Goal: Communication & Community: Answer question/provide support

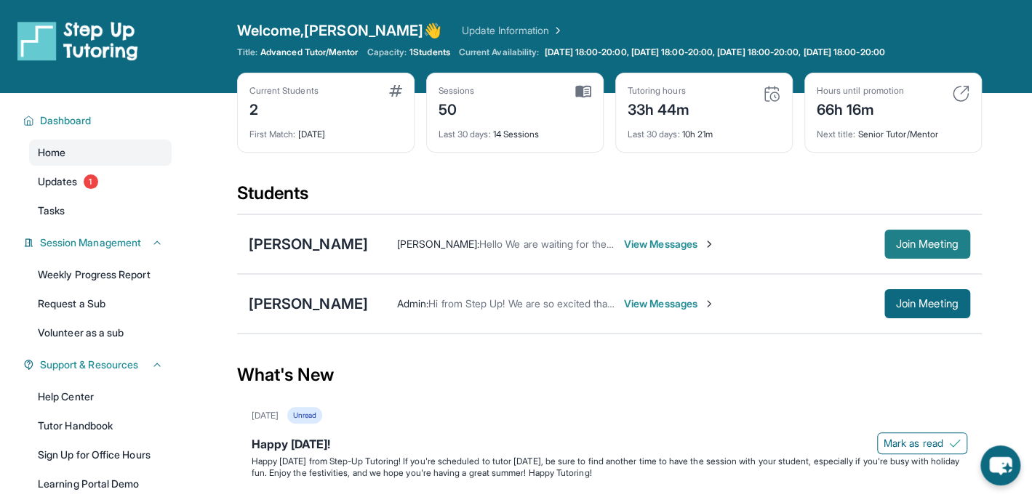
click at [898, 240] on span "Join Meeting" at bounding box center [927, 244] width 63 height 9
click at [631, 237] on span "View Messages" at bounding box center [669, 244] width 91 height 15
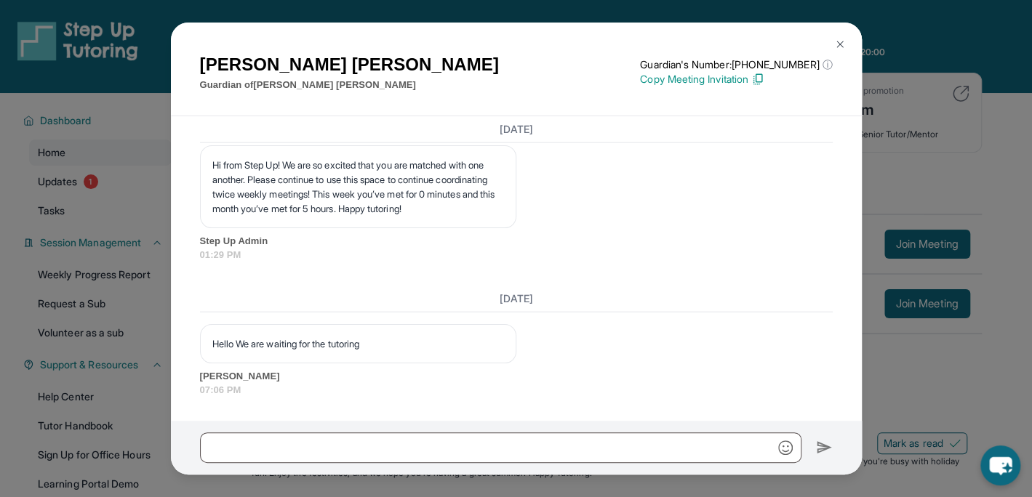
scroll to position [17579, 0]
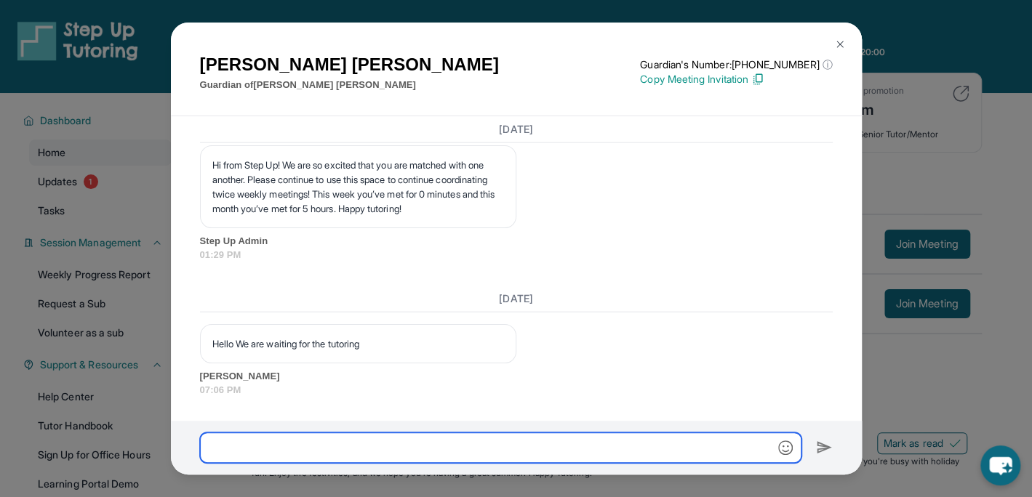
click at [275, 452] on input "text" at bounding box center [500, 448] width 601 height 31
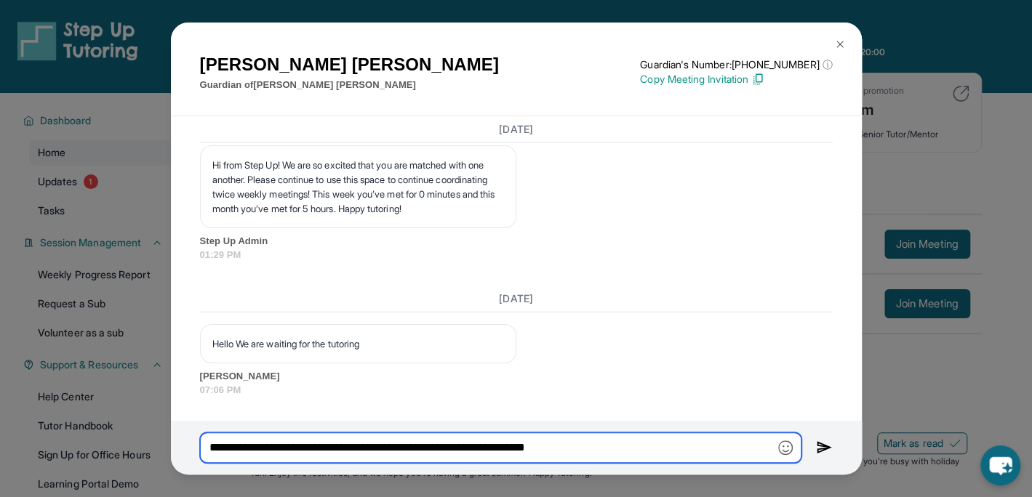
type input "**********"
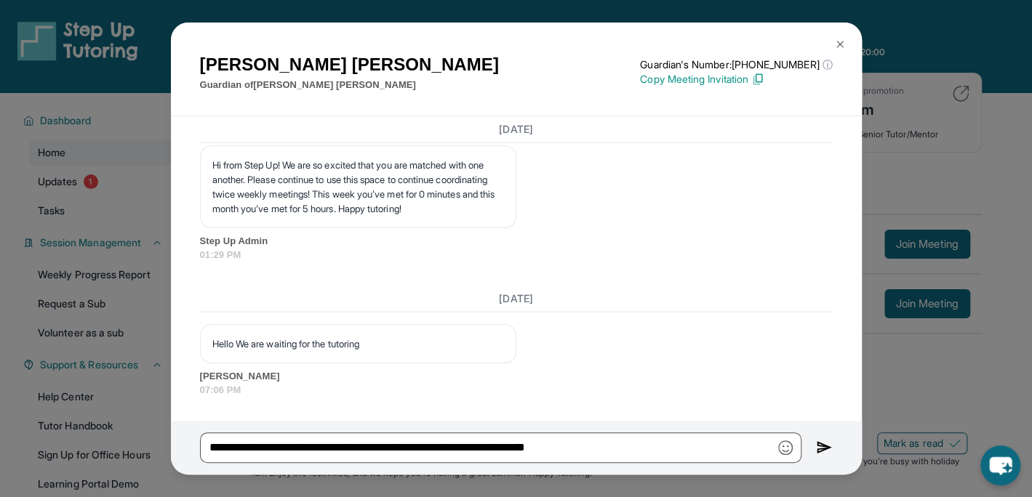
click at [827, 446] on img at bounding box center [824, 447] width 17 height 17
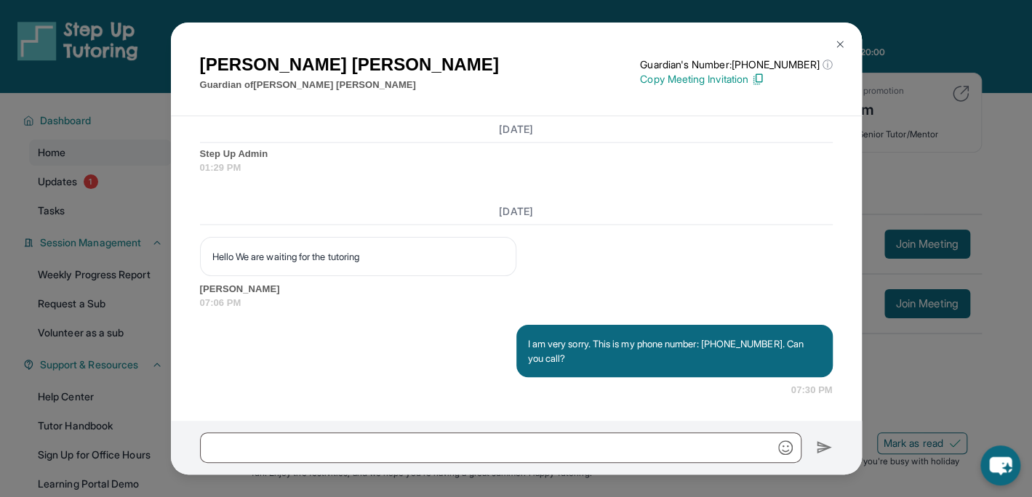
scroll to position [17666, 0]
click at [840, 46] on img at bounding box center [840, 45] width 12 height 12
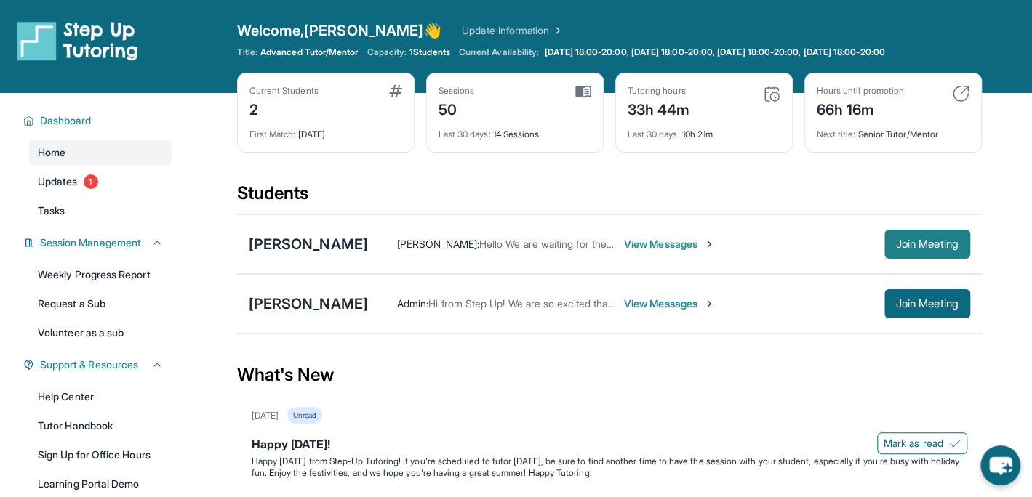
click at [911, 240] on span "Join Meeting" at bounding box center [927, 244] width 63 height 9
click at [887, 247] on button "Join Meeting" at bounding box center [927, 244] width 86 height 29
click at [633, 243] on span "View Messages" at bounding box center [669, 244] width 91 height 15
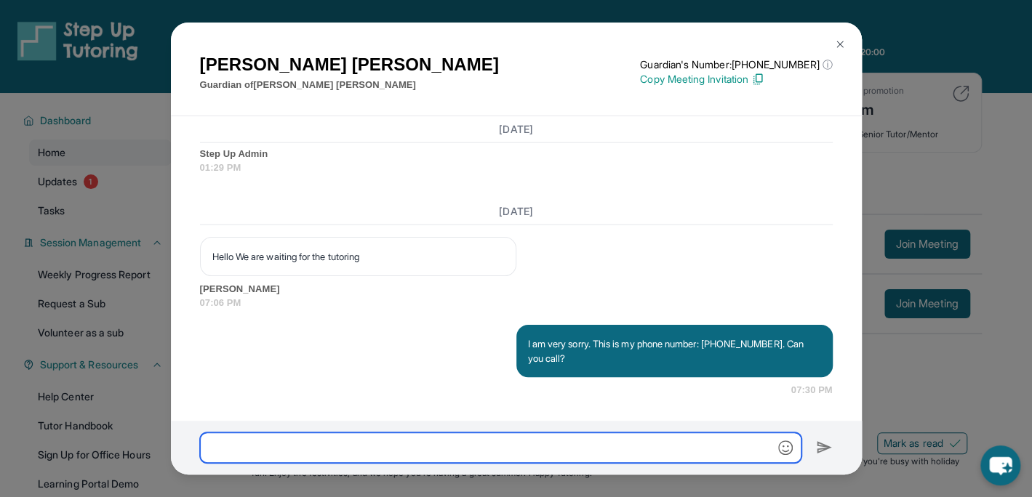
click at [326, 463] on input "text" at bounding box center [500, 448] width 601 height 31
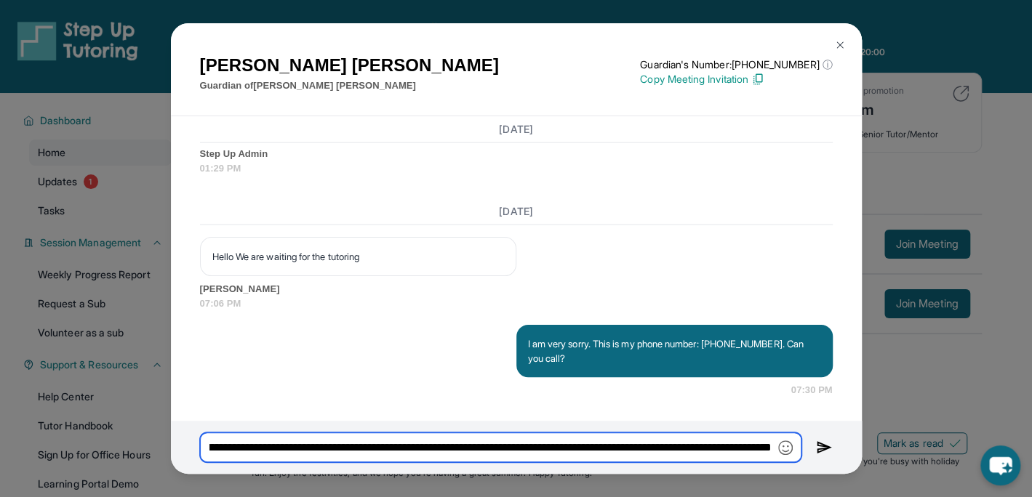
scroll to position [0, 652]
type input "**********"
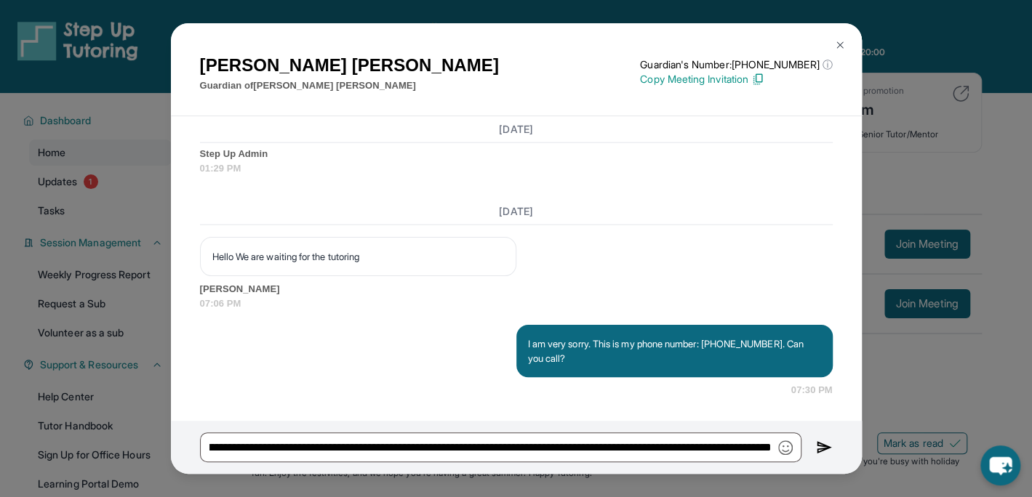
scroll to position [0, 0]
click at [825, 447] on img at bounding box center [824, 447] width 17 height 17
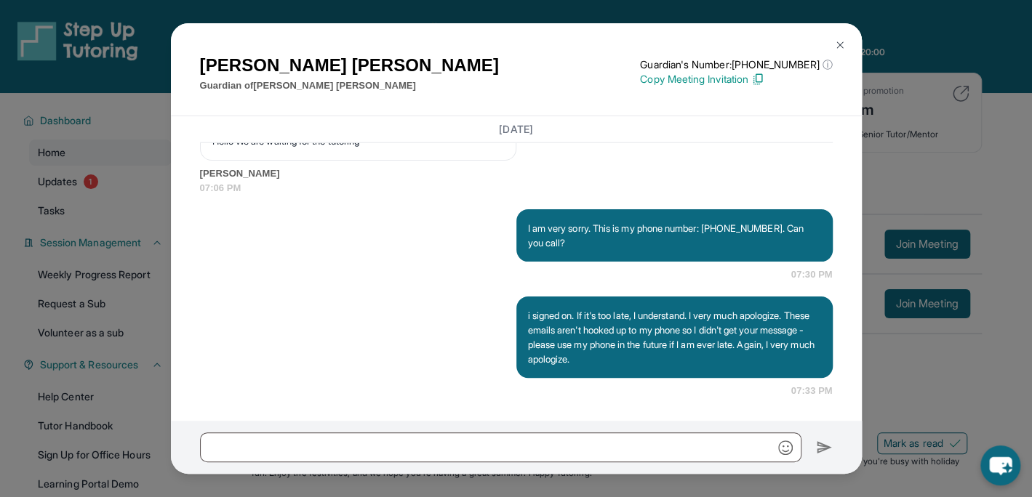
scroll to position [17782, 0]
click at [840, 44] on img at bounding box center [840, 45] width 12 height 12
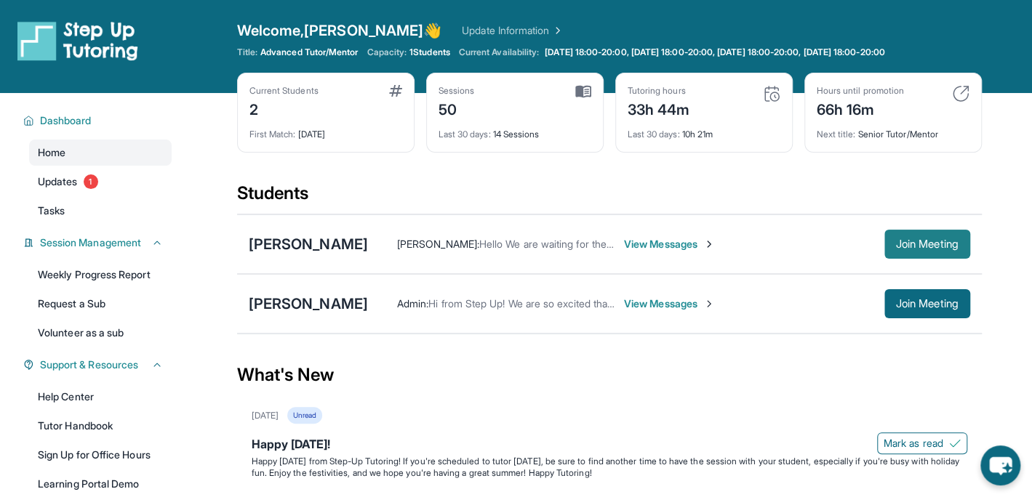
click at [924, 244] on span "Join Meeting" at bounding box center [927, 244] width 63 height 9
click at [677, 242] on span "View Messages" at bounding box center [669, 244] width 91 height 15
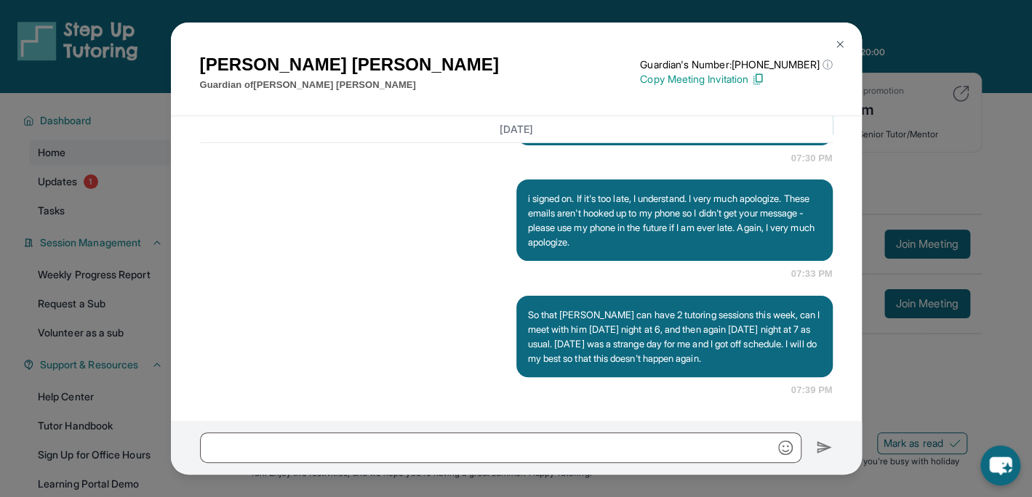
scroll to position [17913, 0]
click at [839, 44] on img at bounding box center [840, 45] width 12 height 12
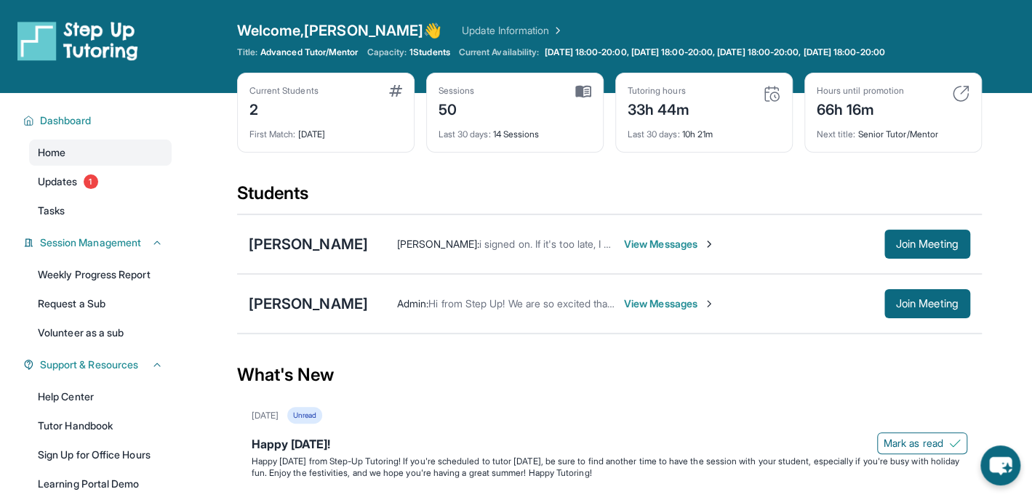
click at [624, 244] on span "View Messages" at bounding box center [669, 244] width 91 height 15
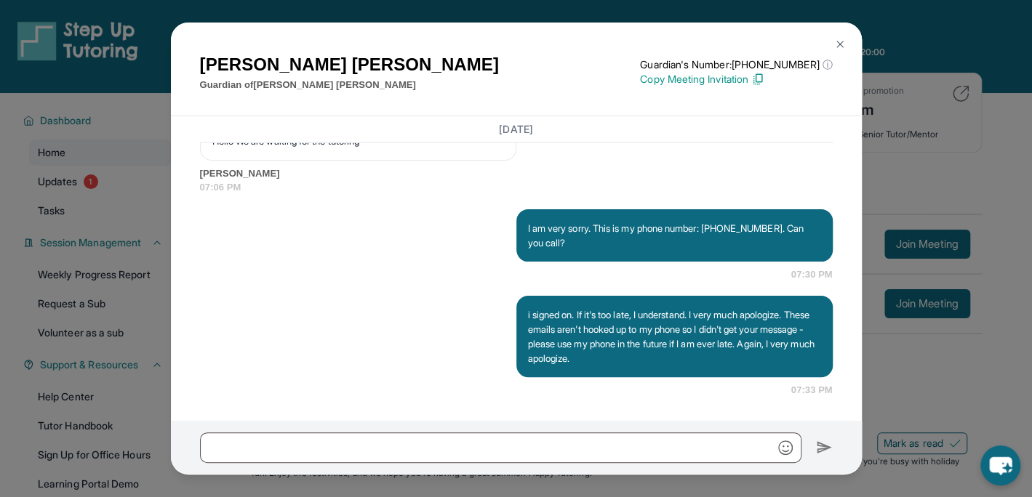
scroll to position [17782, 0]
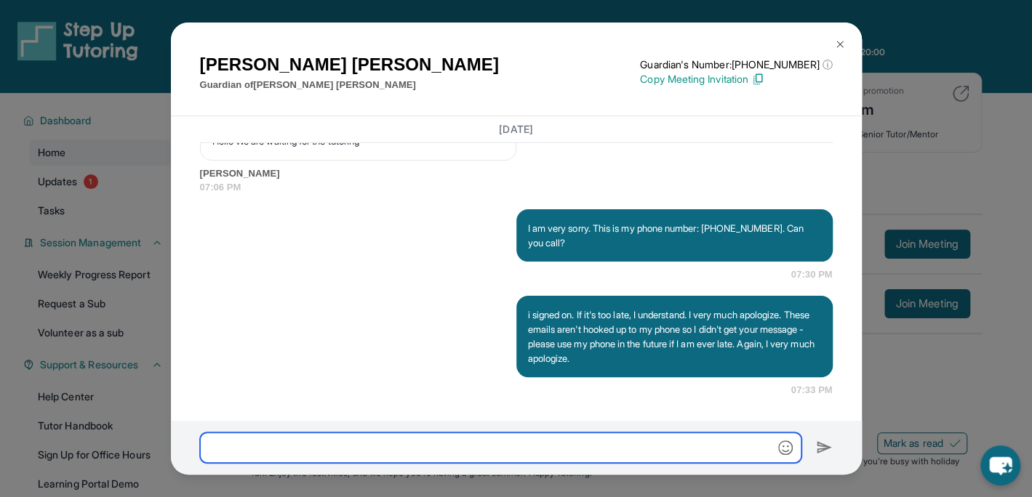
click at [270, 447] on input "text" at bounding box center [500, 448] width 601 height 31
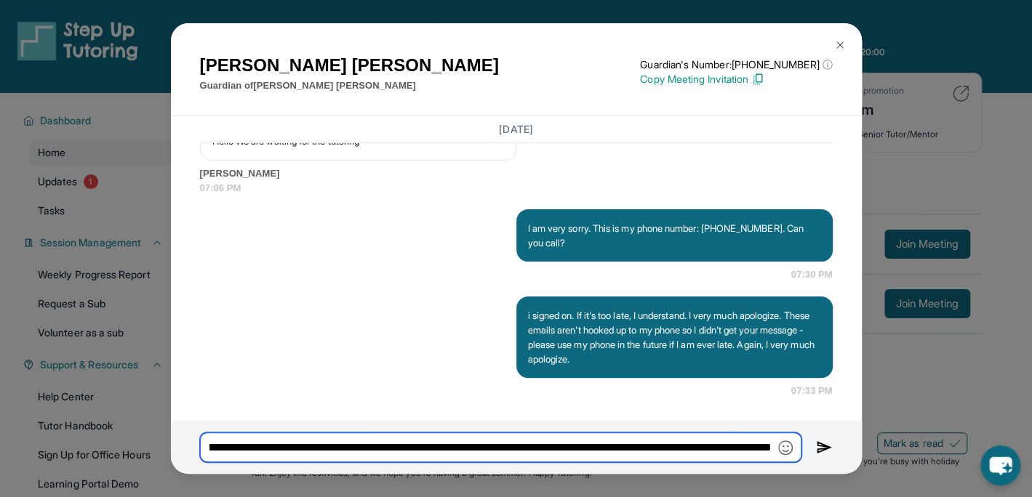
scroll to position [0, 798]
type input "**********"
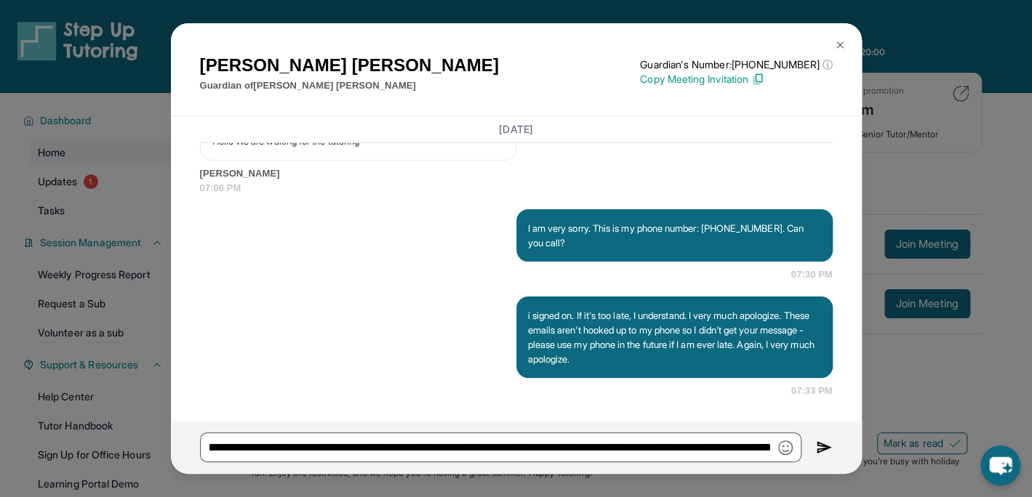
scroll to position [0, 0]
click at [817, 446] on img at bounding box center [824, 447] width 17 height 17
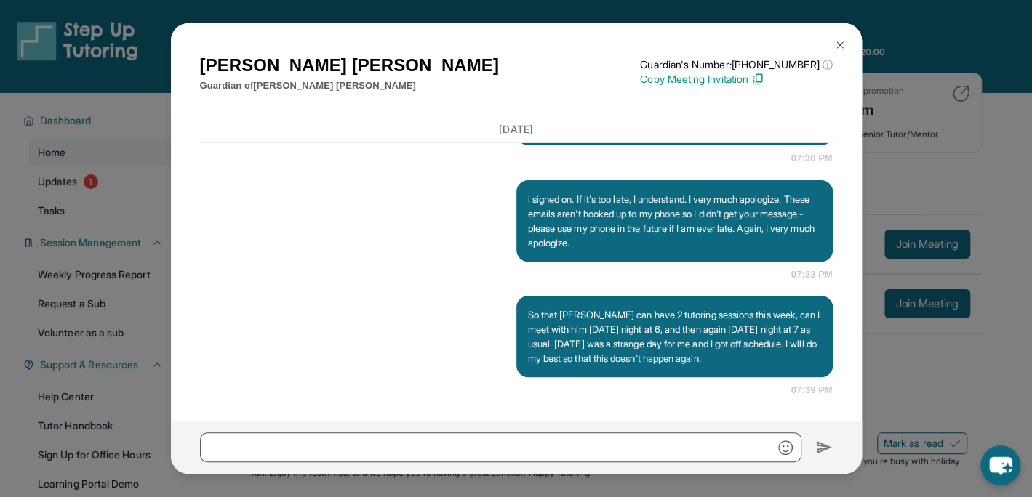
scroll to position [17913, 0]
click at [840, 42] on img at bounding box center [840, 45] width 12 height 12
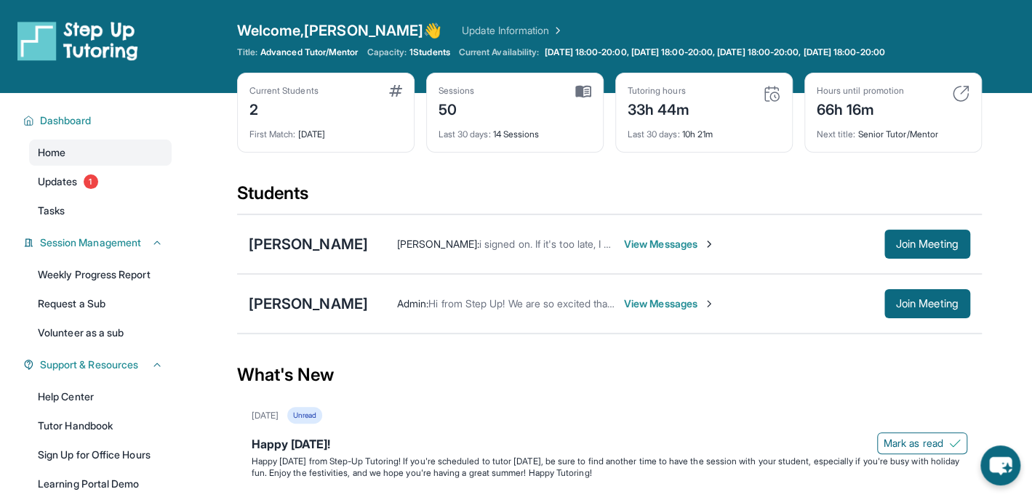
click at [491, 249] on div "Naomi Krantz : i signed on. If it's too late, I understand. I very much apologi…" at bounding box center [506, 244] width 218 height 15
click at [624, 237] on span "View Messages" at bounding box center [669, 244] width 91 height 15
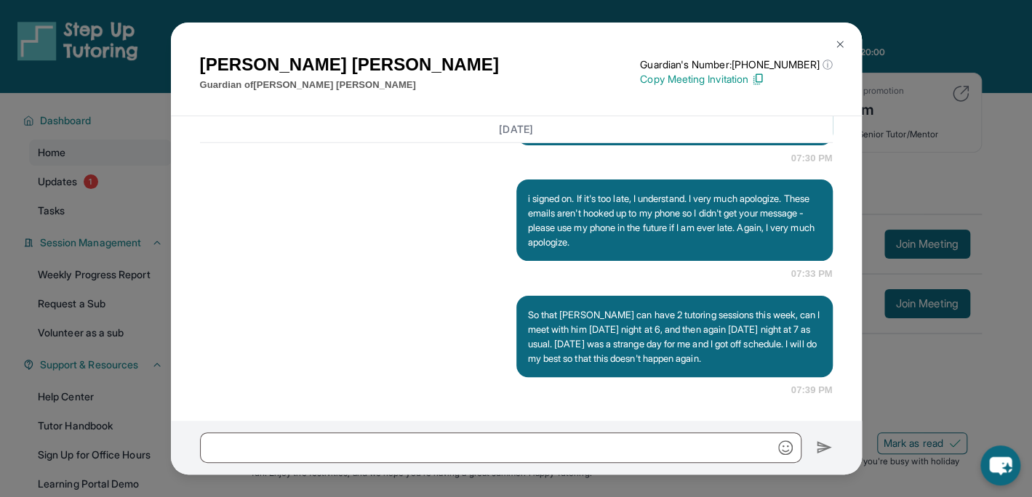
click at [840, 47] on img at bounding box center [840, 45] width 12 height 12
